Goal: Information Seeking & Learning: Learn about a topic

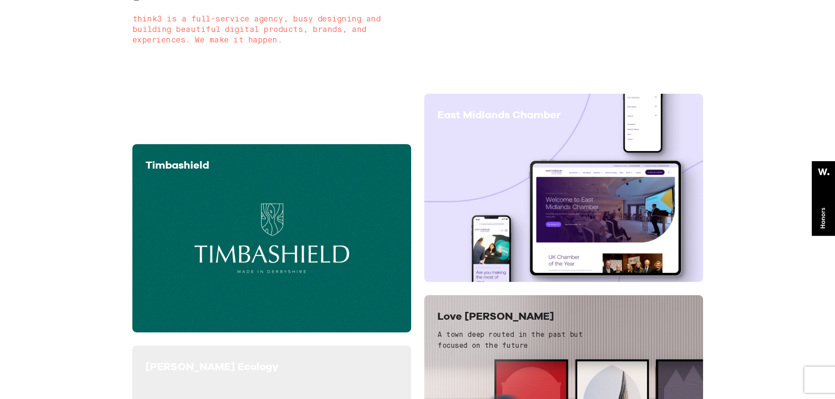
scroll to position [240, 0]
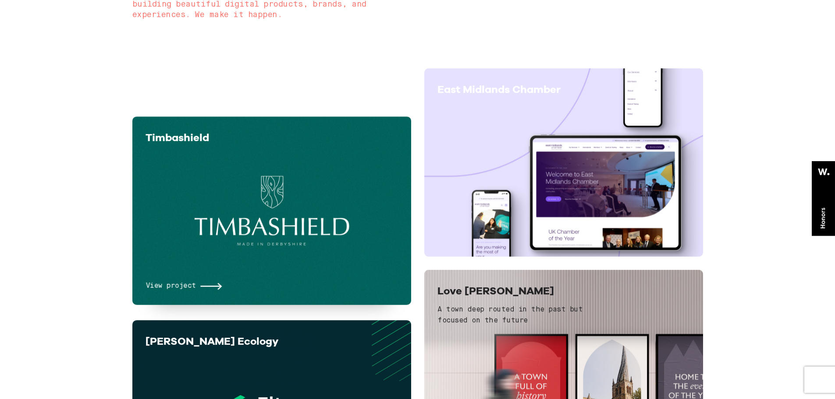
click at [299, 244] on div "View project" at bounding box center [272, 223] width 253 height 138
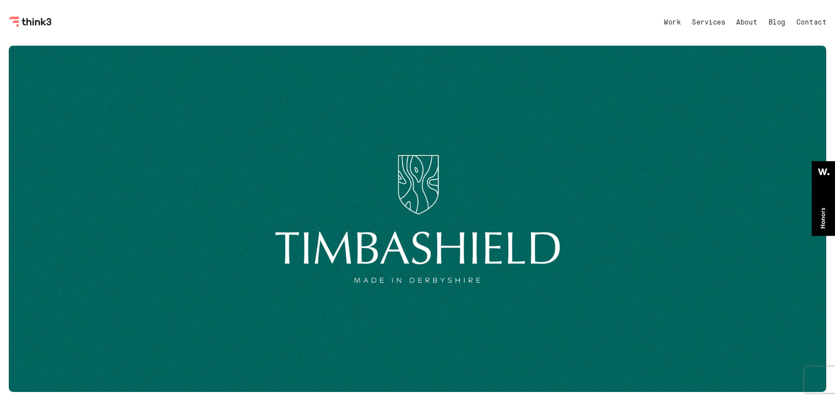
click at [380, 282] on div at bounding box center [418, 219] width 818 height 347
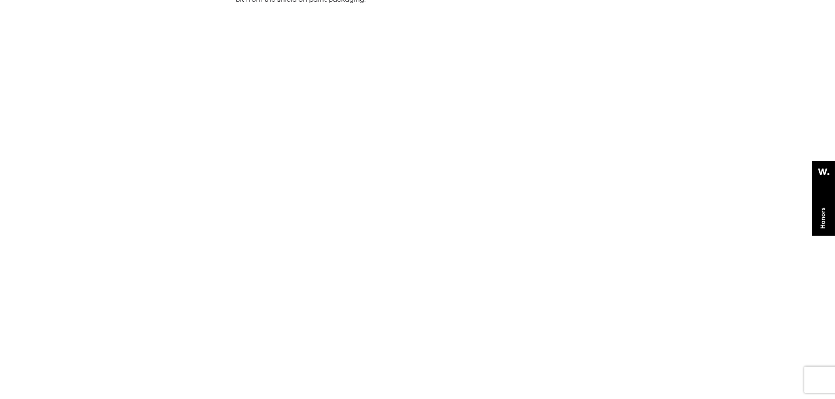
scroll to position [2192, 0]
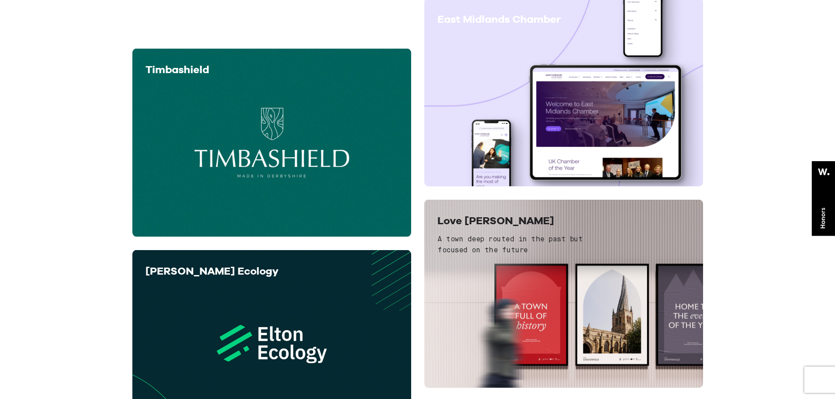
scroll to position [438, 0]
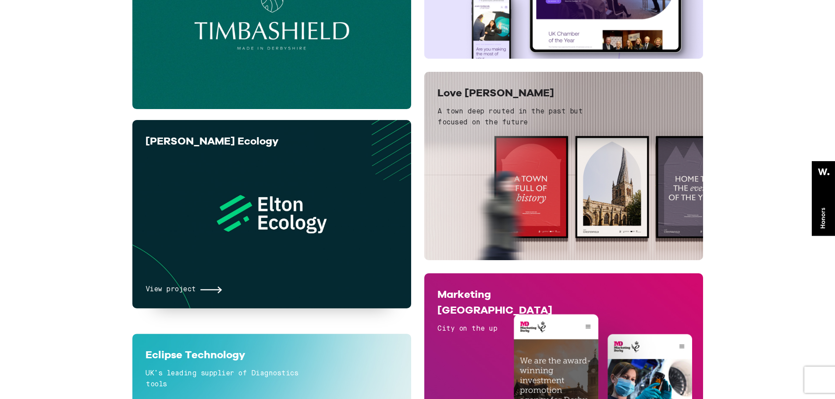
click at [292, 223] on div "View project" at bounding box center [272, 227] width 253 height 138
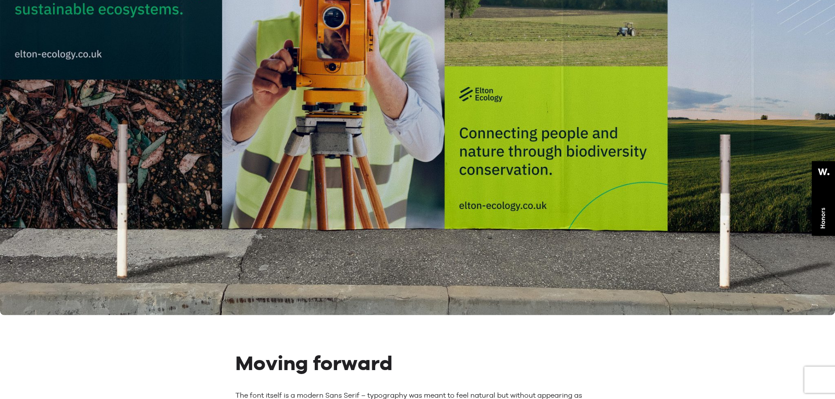
scroll to position [2412, 0]
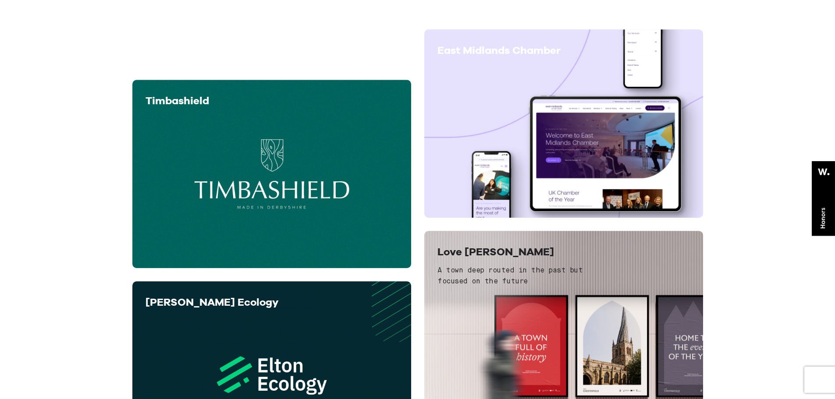
scroll to position [482, 0]
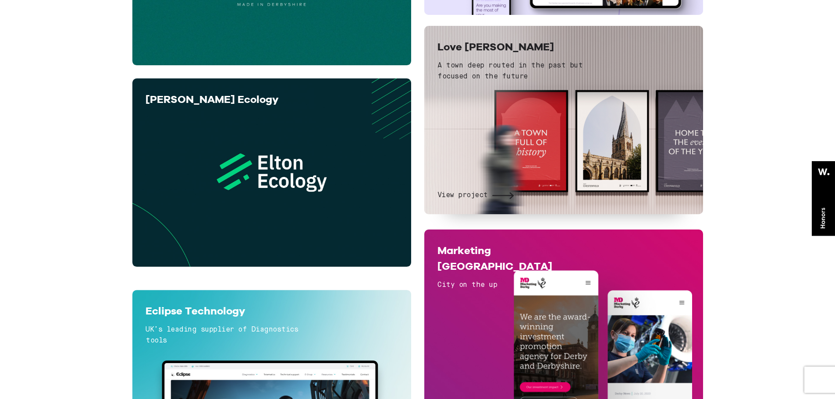
click at [541, 155] on div "View project" at bounding box center [564, 147] width 253 height 110
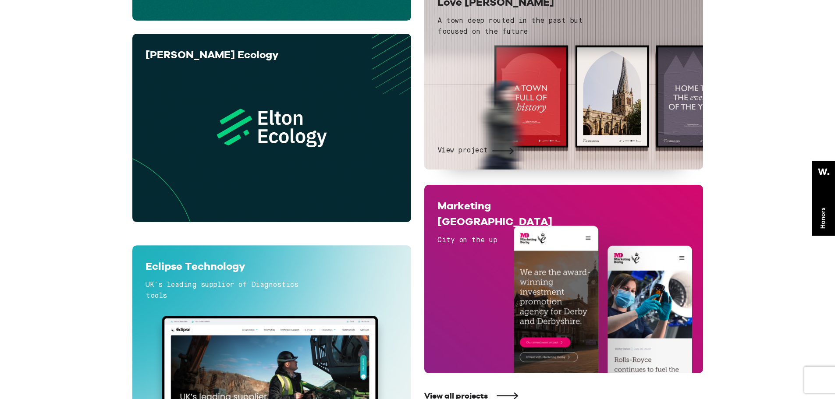
scroll to position [614, 0]
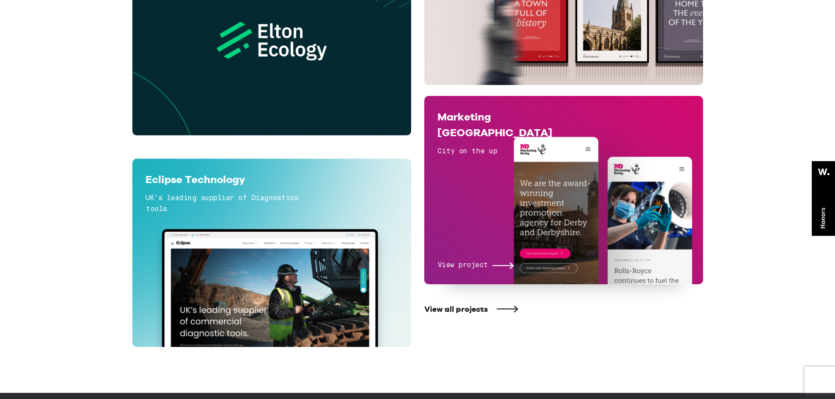
click at [539, 175] on div "View project" at bounding box center [564, 219] width 253 height 105
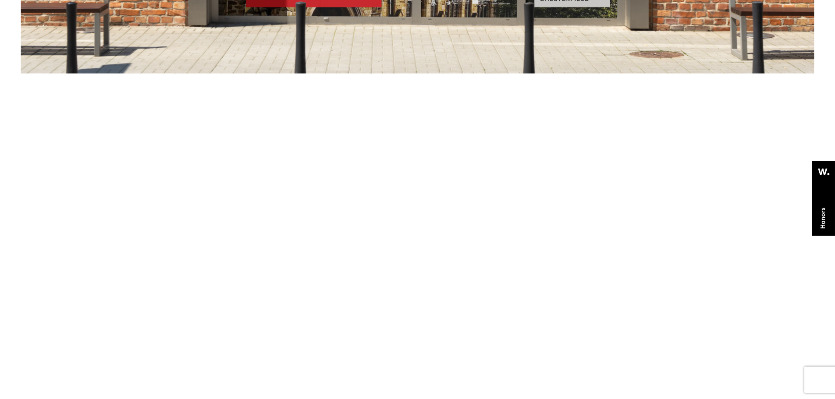
scroll to position [2366, 0]
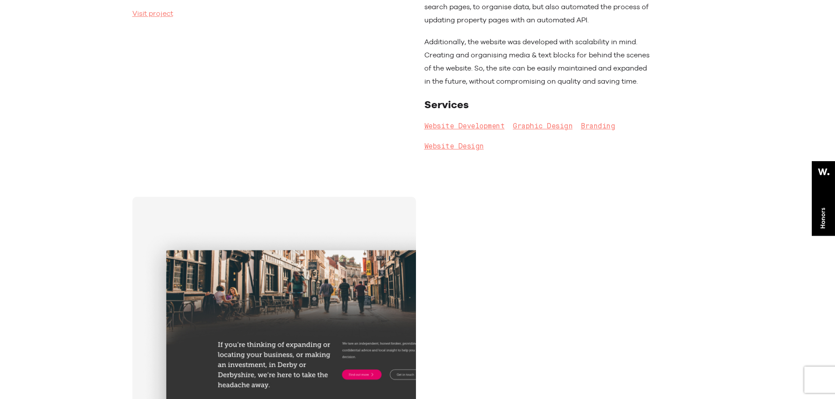
scroll to position [833, 0]
